Goal: Navigation & Orientation: Find specific page/section

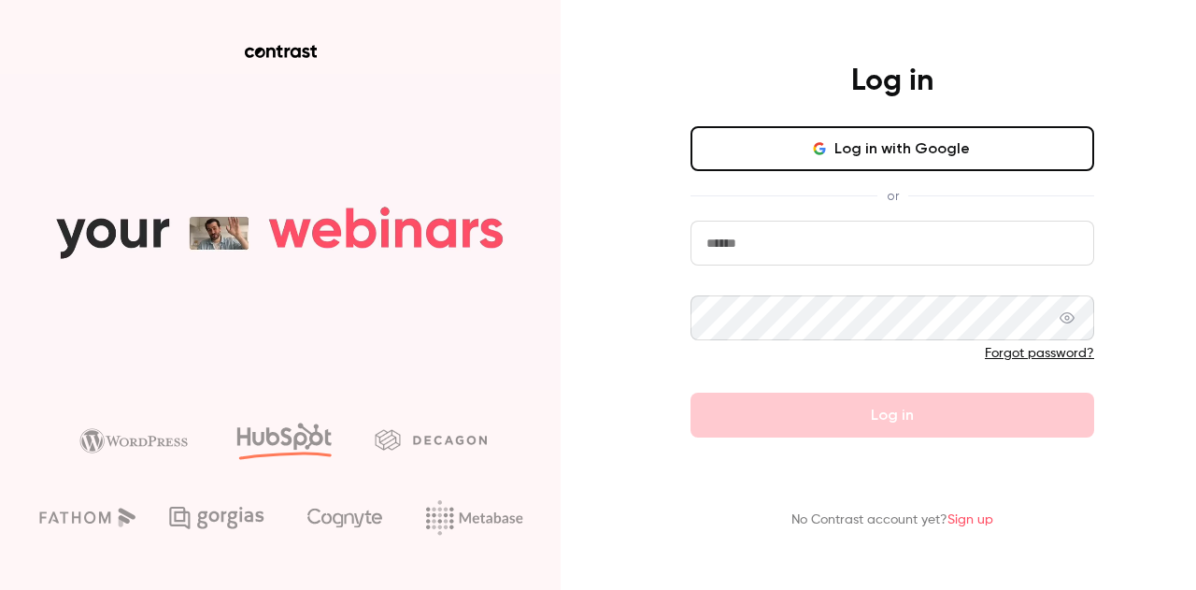
click at [783, 139] on button "Log in with Google" at bounding box center [893, 148] width 404 height 45
